Goal: Task Accomplishment & Management: Manage account settings

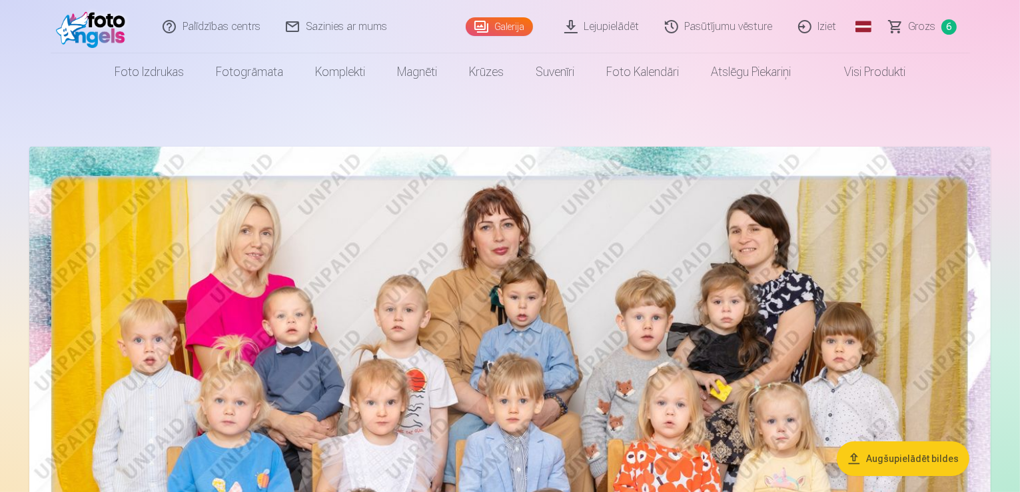
click at [818, 26] on link "Iziet" at bounding box center [818, 26] width 64 height 53
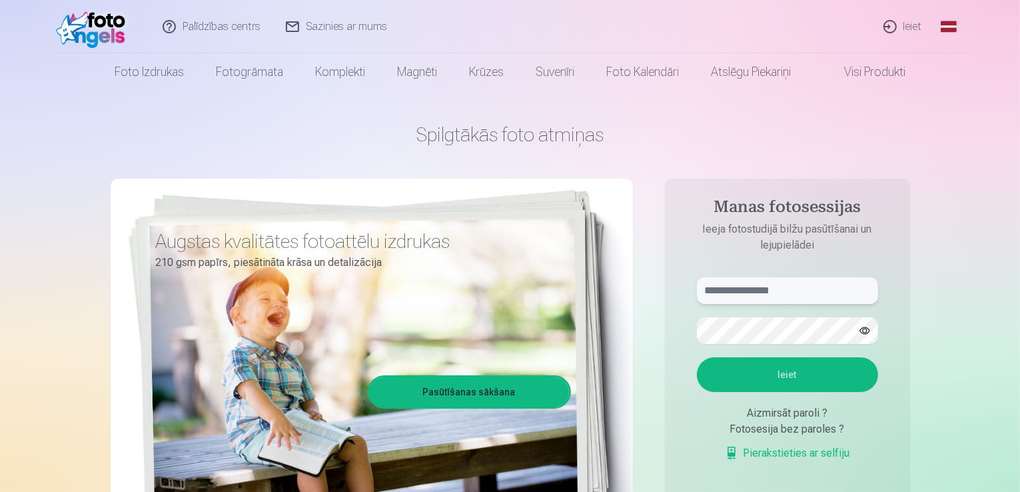
click at [802, 289] on input "text" at bounding box center [787, 290] width 181 height 27
type input "**********"
click at [697, 357] on button "Ieiet" at bounding box center [787, 374] width 181 height 35
